Goal: Information Seeking & Learning: Learn about a topic

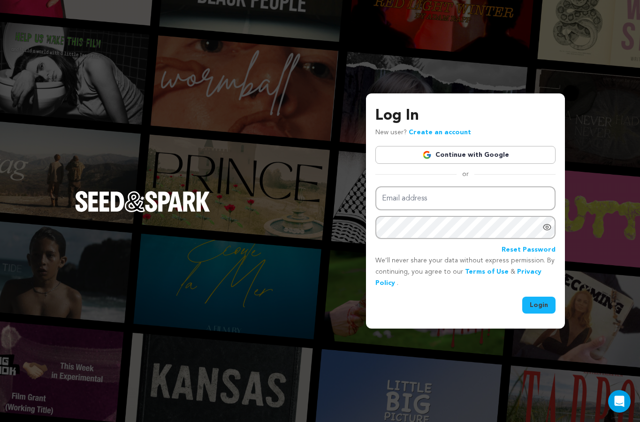
click at [440, 150] on link "Continue with Google" at bounding box center [465, 155] width 180 height 18
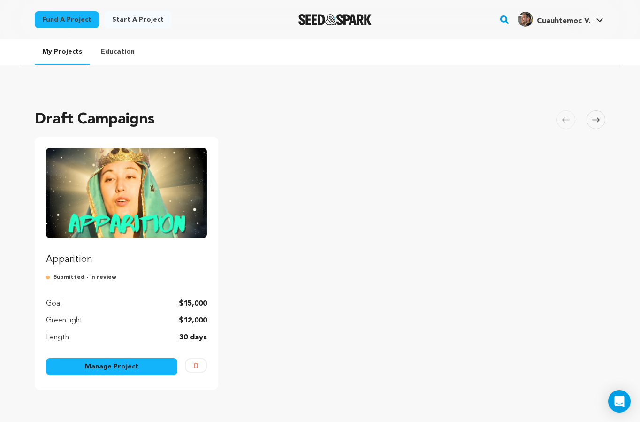
click at [111, 57] on link "Education" at bounding box center [117, 51] width 49 height 24
